Goal: Complete application form

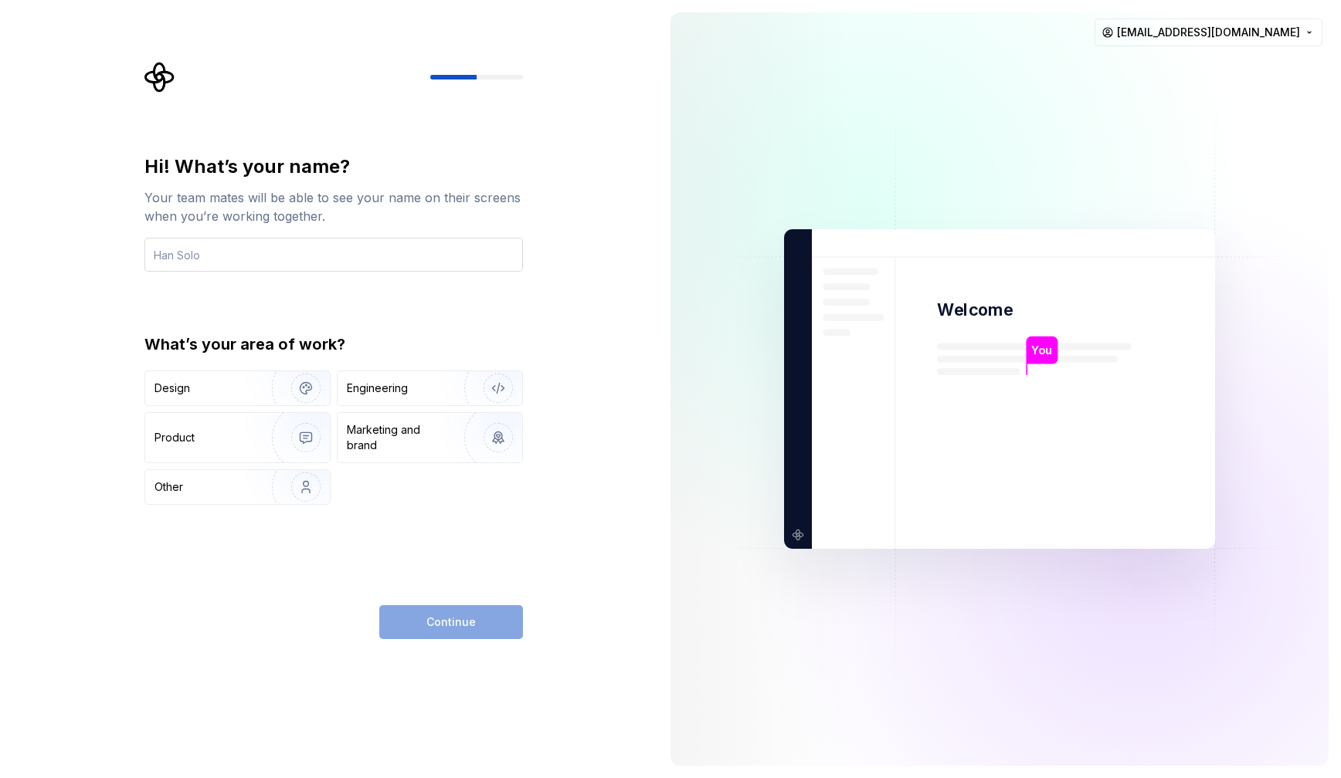
click at [370, 264] on input "text" at bounding box center [333, 255] width 378 height 34
type input "BLeseiko"
click at [443, 389] on img "button" at bounding box center [488, 388] width 99 height 103
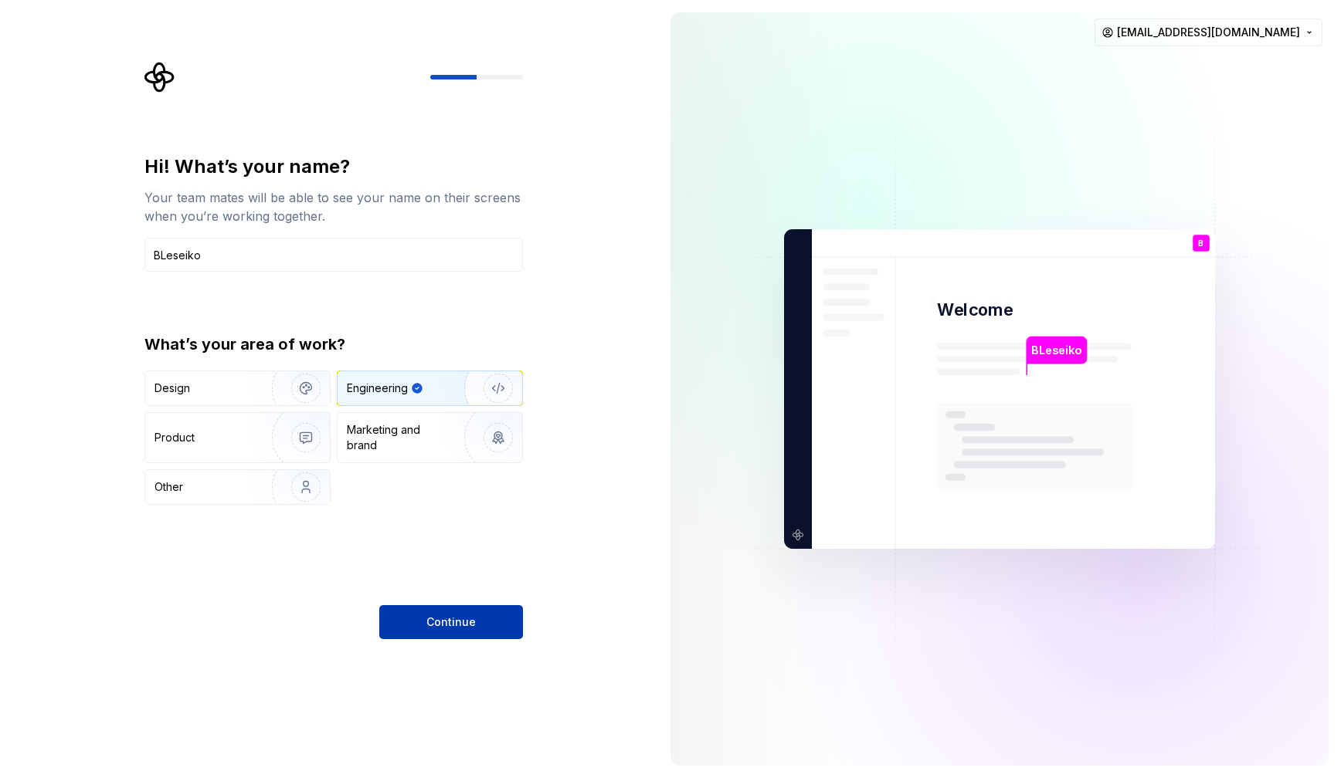
click at [439, 612] on button "Continue" at bounding box center [451, 622] width 144 height 34
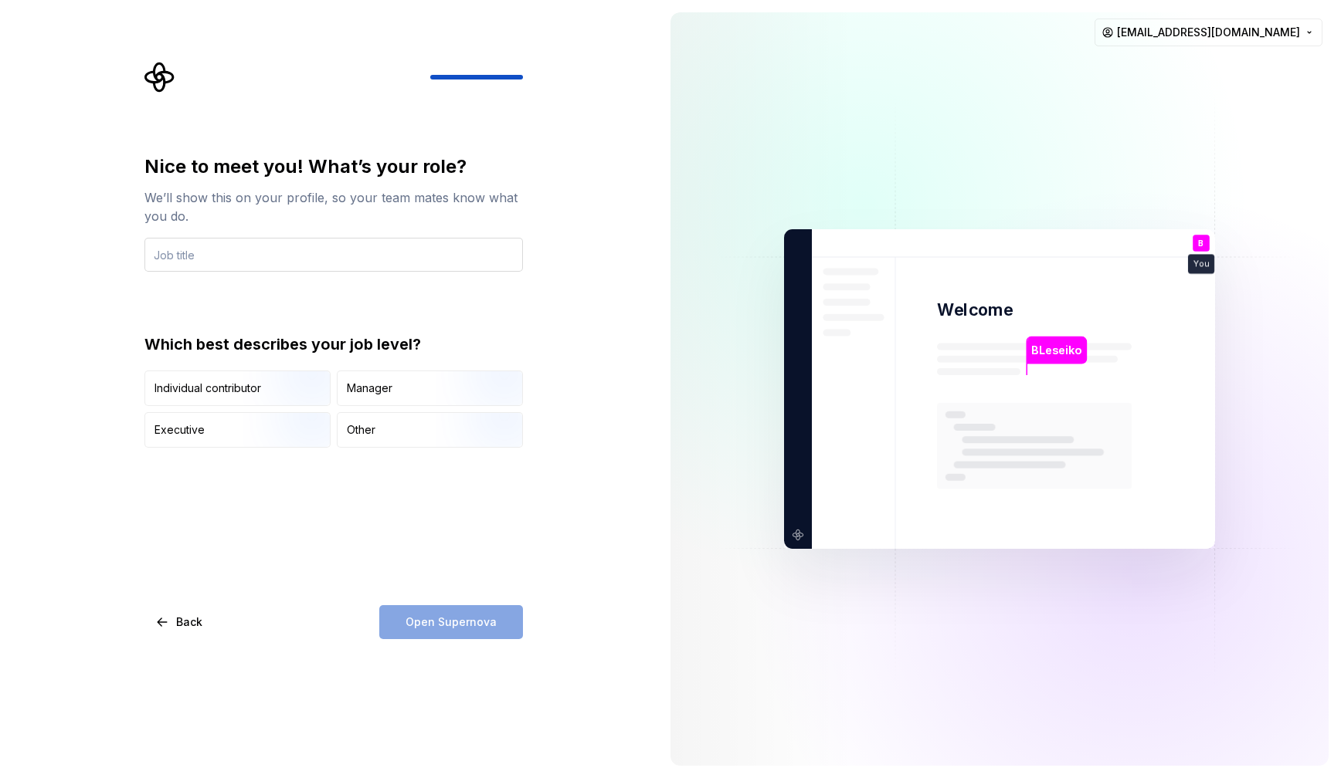
click at [333, 257] on input "text" at bounding box center [333, 255] width 378 height 34
click at [397, 429] on div "Other" at bounding box center [429, 430] width 185 height 34
click at [307, 238] on input "text" at bounding box center [333, 255] width 378 height 34
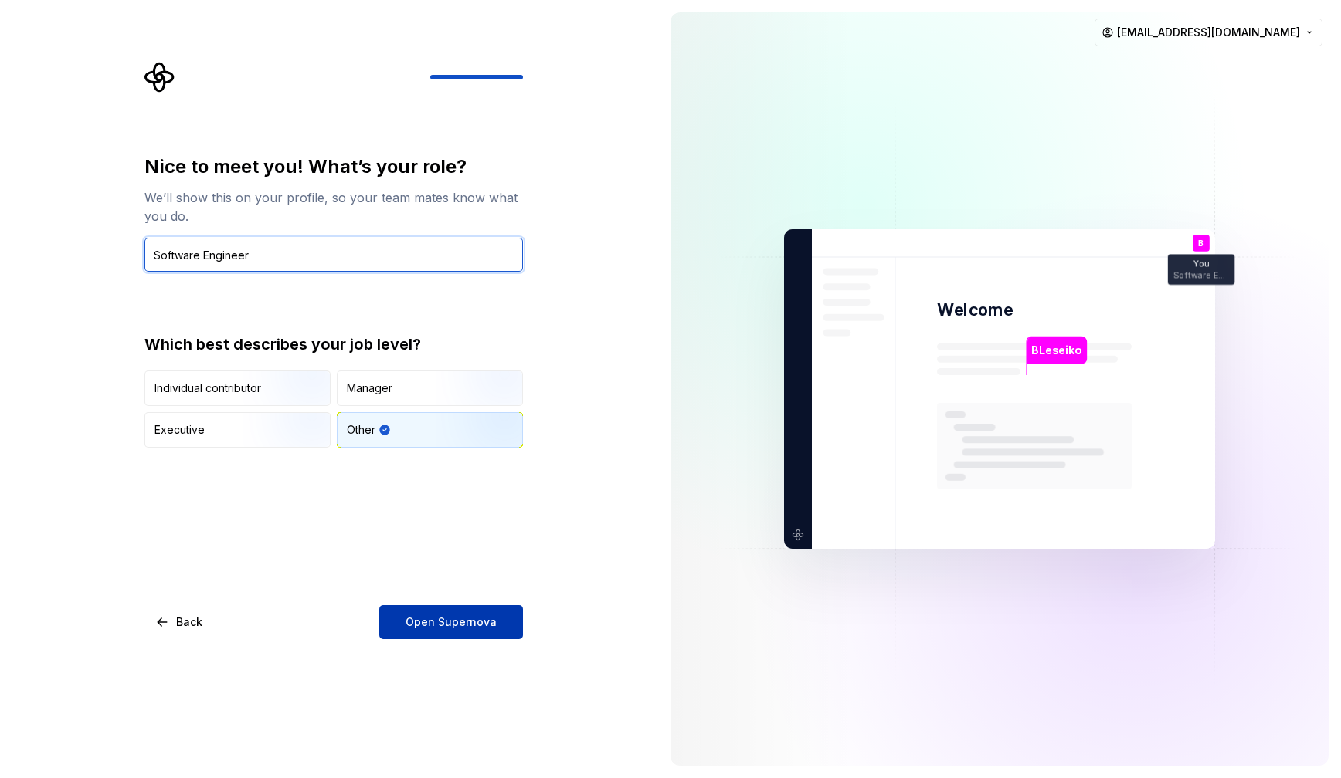
type input "Software Engineer"
click at [456, 610] on button "Open Supernova" at bounding box center [451, 622] width 144 height 34
